Goal: Information Seeking & Learning: Learn about a topic

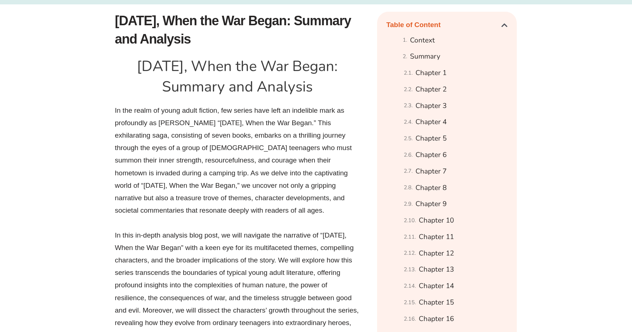
scroll to position [408, 0]
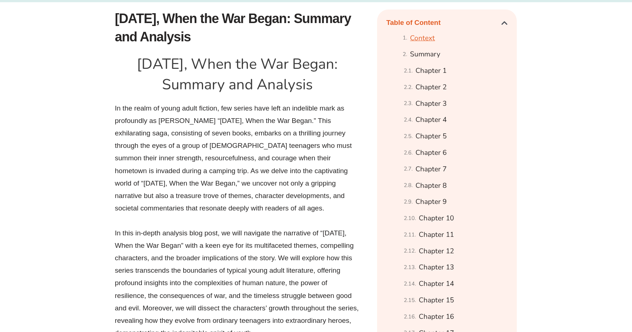
click at [426, 45] on link "Context" at bounding box center [422, 38] width 25 height 13
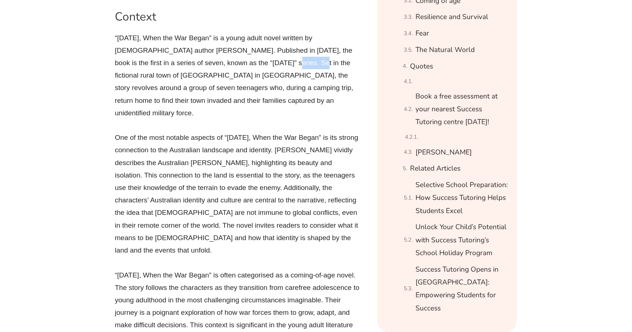
drag, startPoint x: 240, startPoint y: 53, endPoint x: 265, endPoint y: 60, distance: 26.5
click at [265, 60] on p "“[DATE], When the War Began” is a young adult novel written by [DEMOGRAPHIC_DAT…" at bounding box center [237, 75] width 245 height 87
click at [184, 67] on p "“[DATE], When the War Began” is a young adult novel written by [DEMOGRAPHIC_DAT…" at bounding box center [237, 75] width 245 height 87
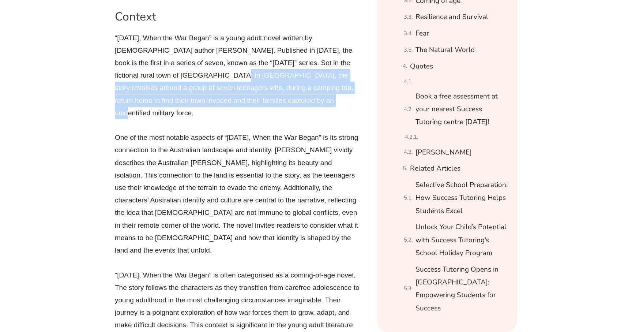
drag, startPoint x: 184, startPoint y: 67, endPoint x: 272, endPoint y: 90, distance: 90.9
click at [272, 90] on p "“[DATE], When the War Began” is a young adult novel written by [DEMOGRAPHIC_DAT…" at bounding box center [237, 75] width 245 height 87
copy p "the story revolves around a group of seven teenagers who, during a camping trip…"
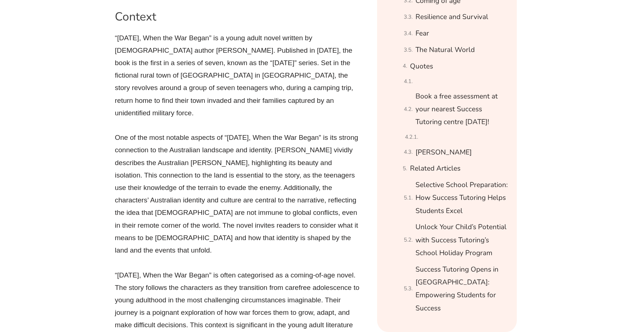
click at [289, 90] on p "“[DATE], When the War Began” is a young adult novel written by [DEMOGRAPHIC_DAT…" at bounding box center [237, 75] width 245 height 87
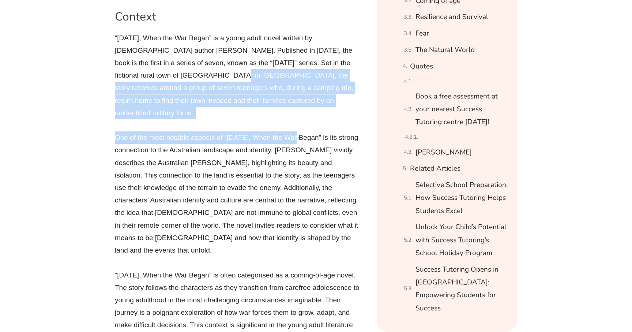
drag, startPoint x: 185, startPoint y: 65, endPoint x: 297, endPoint y: 121, distance: 125.4
click at [264, 89] on p "“[DATE], When the War Began” is a young adult novel written by [DEMOGRAPHIC_DAT…" at bounding box center [237, 75] width 245 height 87
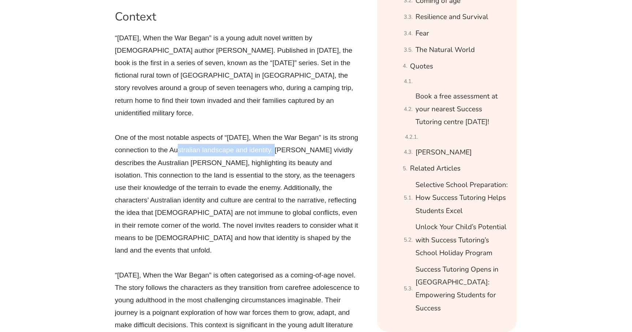
drag, startPoint x: 190, startPoint y: 129, endPoint x: 292, endPoint y: 129, distance: 101.6
click at [292, 131] on p "One of the most notable aspects of “[DATE], When the War Began” is its strong c…" at bounding box center [237, 193] width 245 height 125
copy p "Australian landscape and identity"
click at [255, 39] on p "“[DATE], When the War Began” is a young adult novel written by [DEMOGRAPHIC_DAT…" at bounding box center [237, 75] width 245 height 87
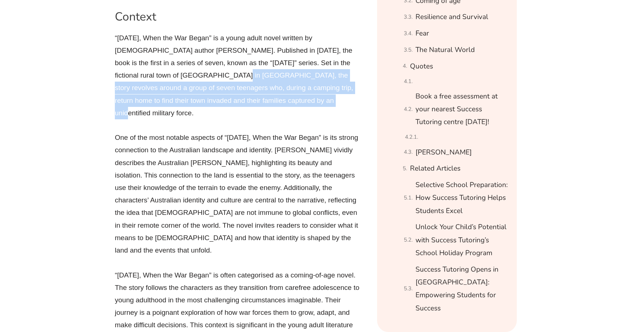
drag, startPoint x: 185, startPoint y: 66, endPoint x: 258, endPoint y: 86, distance: 75.5
click at [258, 86] on p "“[DATE], When the War Began” is a young adult novel written by [DEMOGRAPHIC_DAT…" at bounding box center [237, 75] width 245 height 87
click at [182, 64] on p "“[DATE], When the War Began” is a young adult novel written by [DEMOGRAPHIC_DAT…" at bounding box center [237, 75] width 245 height 87
drag, startPoint x: 184, startPoint y: 65, endPoint x: 280, endPoint y: 103, distance: 103.2
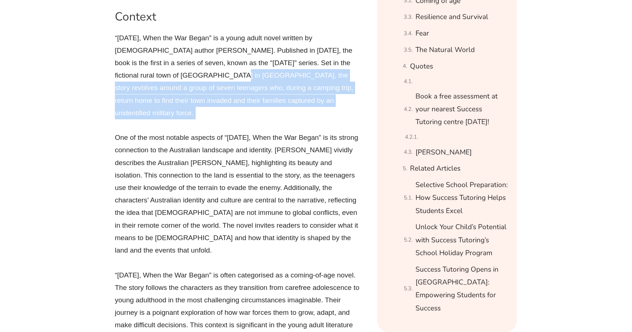
copy div "the story revolves around a group of seven teenagers who, during a camping trip…"
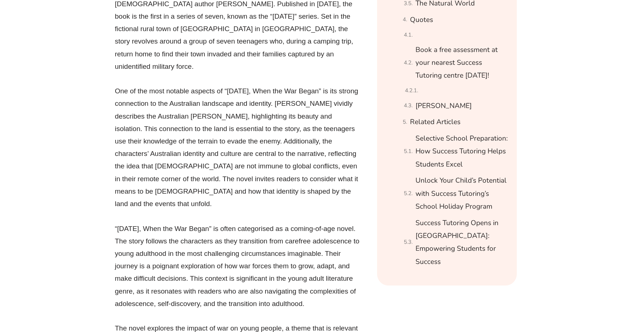
scroll to position [935, 0]
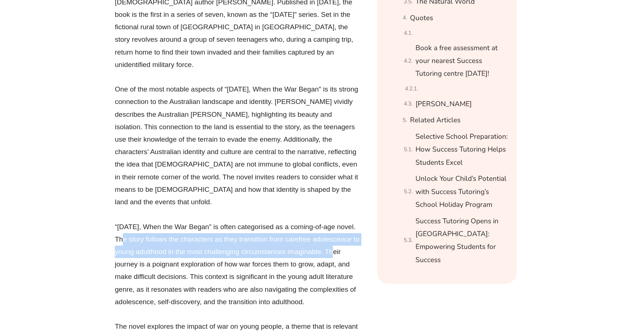
drag, startPoint x: 136, startPoint y: 216, endPoint x: 151, endPoint y: 243, distance: 29.9
click at [151, 243] on p "“[DATE], When the War Began” is often categorised as a coming-of-age novel. The…" at bounding box center [237, 263] width 245 height 87
copy p "The story follows the characters as they transition from carefree adolescence t…"
click at [184, 220] on p "“[DATE], When the War Began” is often categorised as a coming-of-age novel. The…" at bounding box center [237, 263] width 245 height 87
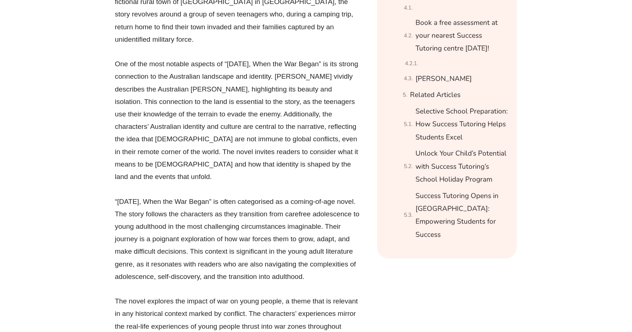
scroll to position [958, 0]
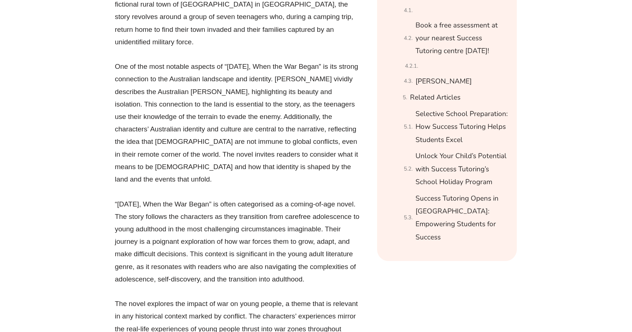
scroll to position [408, 0]
